Goal: Task Accomplishment & Management: Complete application form

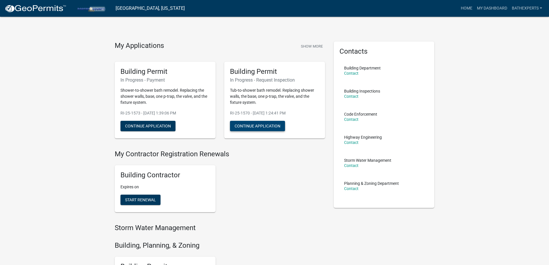
click at [261, 122] on button "Continue Application" at bounding box center [257, 126] width 55 height 10
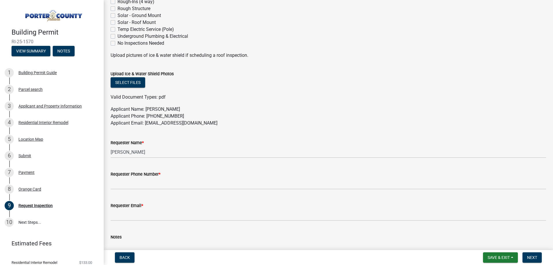
scroll to position [288, 0]
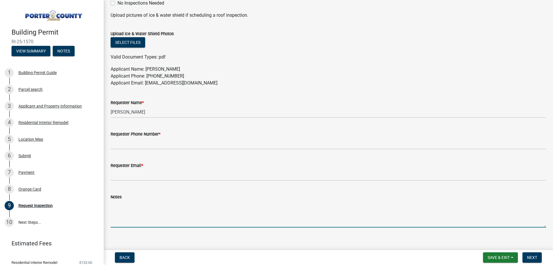
click at [152, 211] on textarea "Notes" at bounding box center [329, 213] width 436 height 27
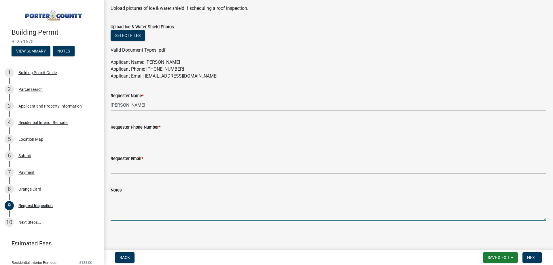
scroll to position [237, 0]
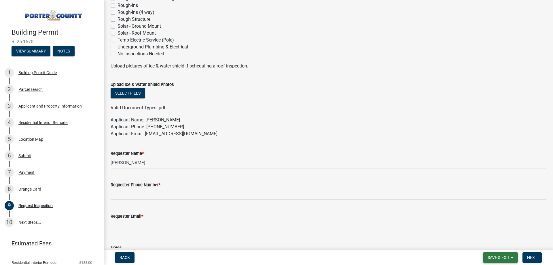
click at [512, 258] on button "Save & Exit" at bounding box center [500, 257] width 35 height 10
click at [496, 242] on button "Save & Exit" at bounding box center [495, 242] width 46 height 14
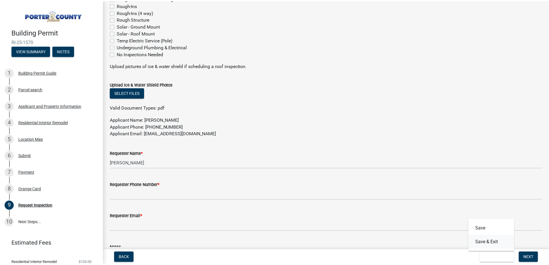
scroll to position [0, 0]
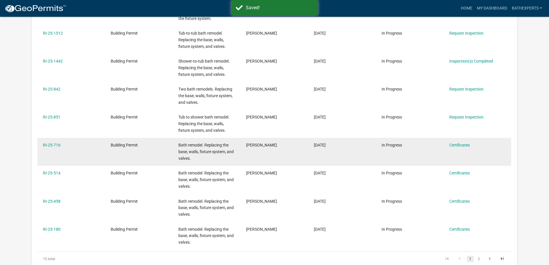
scroll to position [202, 0]
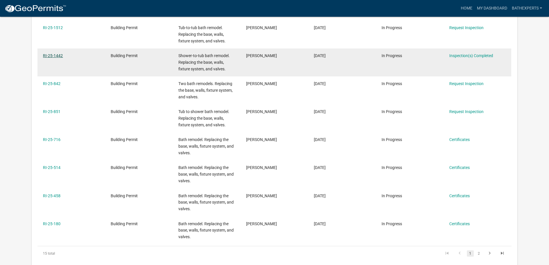
click at [47, 56] on link "RI-25-1442" at bounding box center [53, 55] width 20 height 5
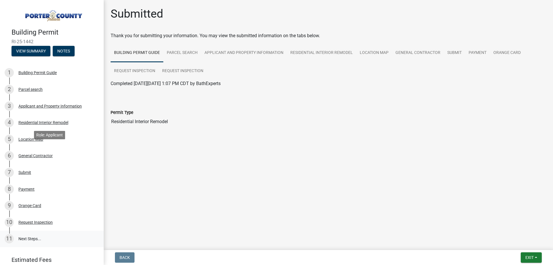
scroll to position [48, 0]
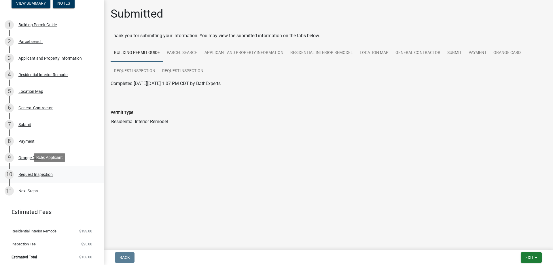
click at [29, 172] on div "Request Inspection" at bounding box center [35, 174] width 34 height 4
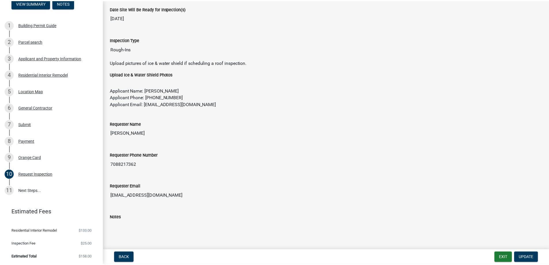
scroll to position [111, 0]
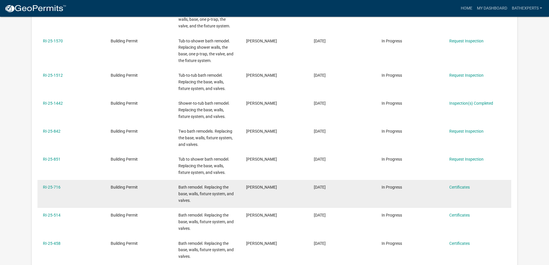
scroll to position [134, 0]
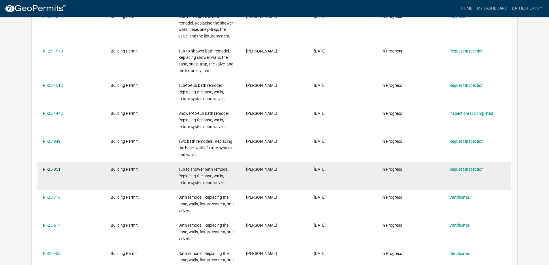
click at [49, 168] on link "RI-25-851" at bounding box center [52, 169] width 18 height 5
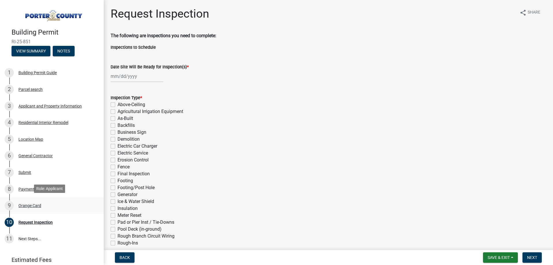
click at [27, 203] on div "Orange Card" at bounding box center [29, 205] width 23 height 4
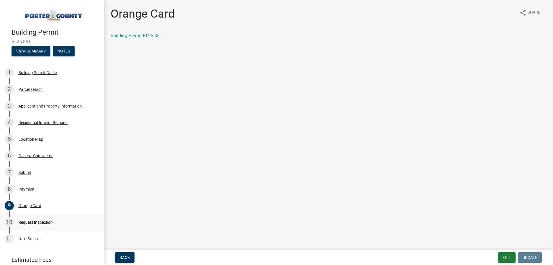
click at [43, 217] on div "10 Request Inspection" at bounding box center [50, 221] width 90 height 9
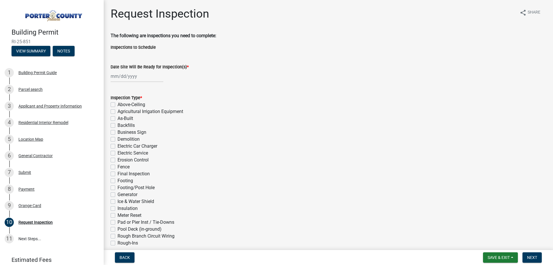
click at [49, 14] on img at bounding box center [53, 14] width 83 height 16
